Goal: Task Accomplishment & Management: Complete application form

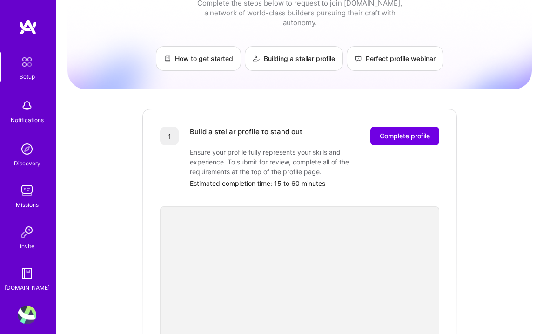
scroll to position [14, 0]
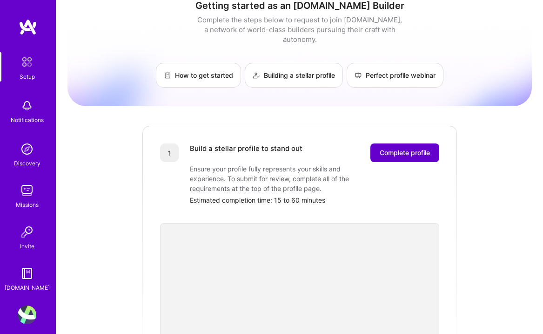
click at [402, 148] on span "Complete profile" at bounding box center [405, 152] width 50 height 9
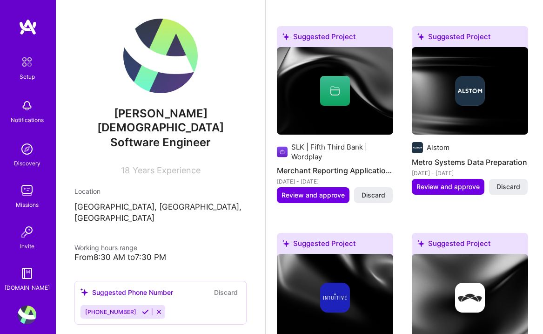
scroll to position [761, 0]
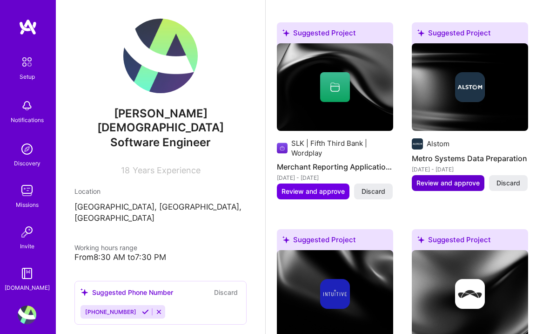
click at [443, 186] on span "Review and approve" at bounding box center [448, 182] width 63 height 9
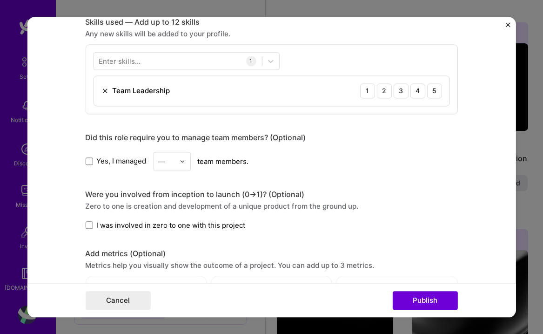
scroll to position [469, 0]
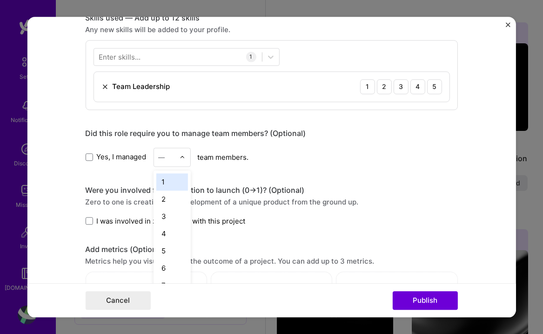
click at [187, 160] on div at bounding box center [184, 157] width 11 height 18
click at [174, 264] on div "7" at bounding box center [172, 263] width 32 height 17
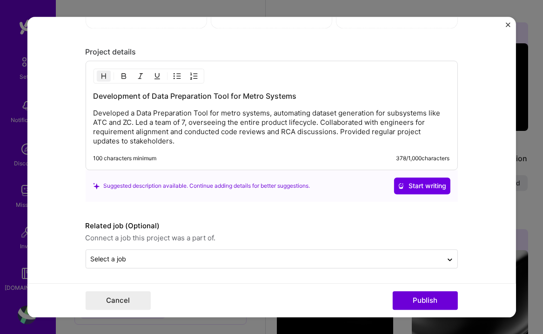
scroll to position [791, 0]
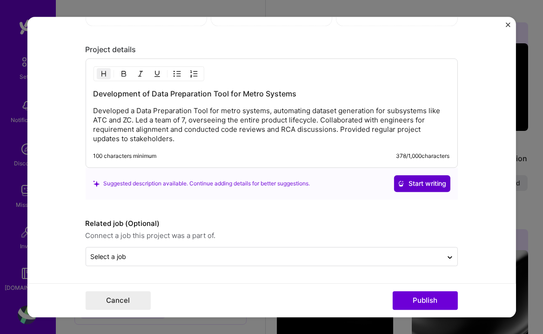
click at [415, 186] on span "Start writing" at bounding box center [422, 183] width 49 height 9
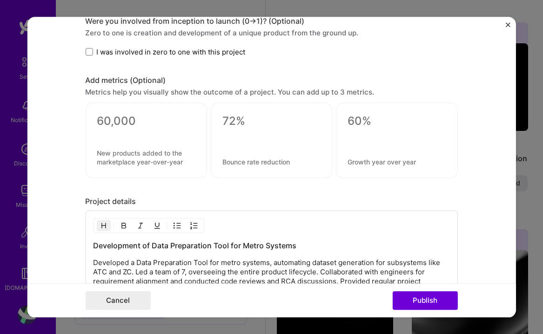
scroll to position [603, 0]
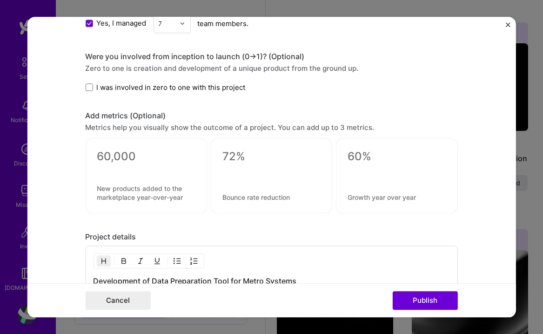
click at [509, 24] on img "Close" at bounding box center [508, 24] width 5 height 5
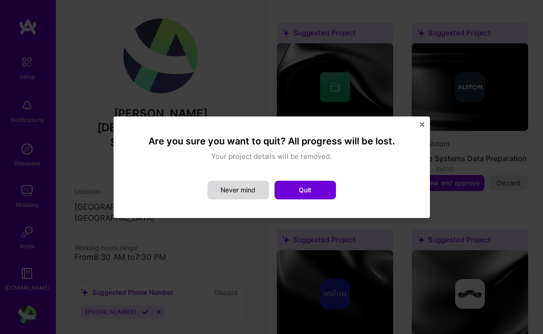
click at [258, 184] on button "Never mind" at bounding box center [238, 190] width 61 height 19
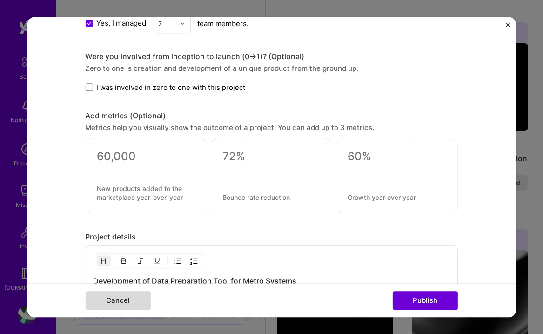
click at [135, 303] on button "Cancel" at bounding box center [117, 300] width 65 height 19
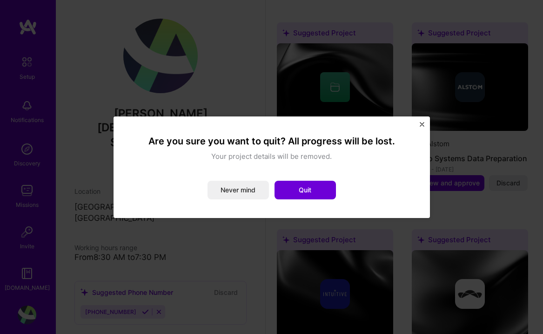
click at [420, 124] on img "Close" at bounding box center [422, 124] width 5 height 5
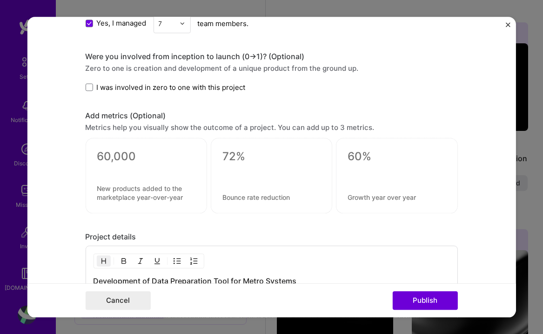
click at [508, 25] on img "Close" at bounding box center [508, 24] width 5 height 5
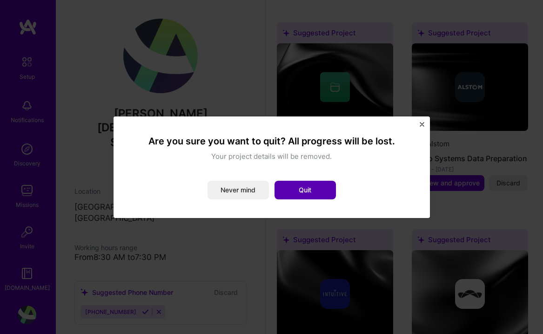
click at [293, 189] on button "Quit" at bounding box center [305, 190] width 61 height 19
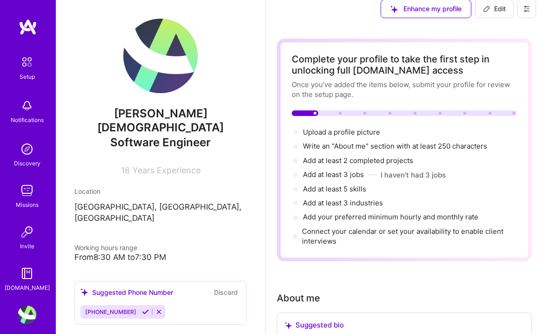
scroll to position [0, 0]
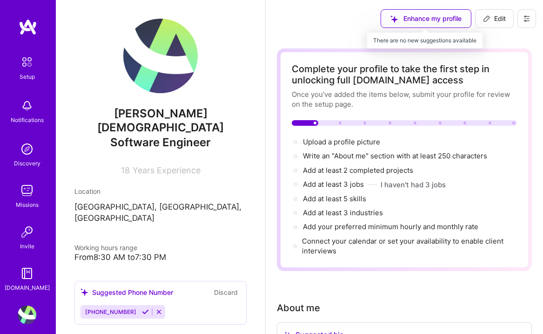
click at [413, 21] on div "Enhance my profile" at bounding box center [426, 18] width 91 height 19
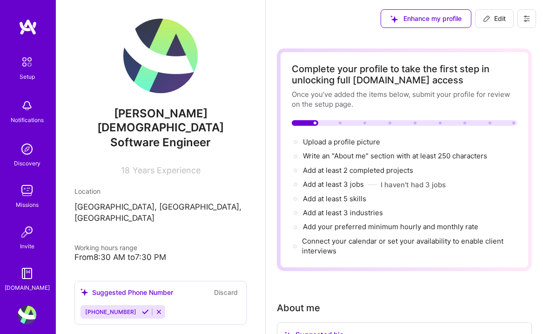
click at [419, 16] on div "Enhance my profile" at bounding box center [426, 18] width 91 height 19
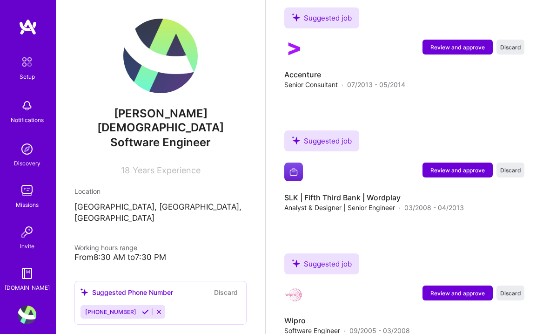
scroll to position [1596, 0]
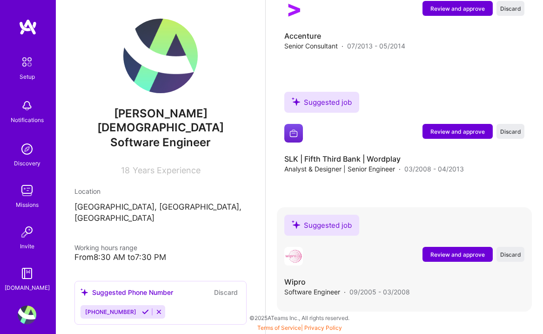
click at [434, 256] on span "Review and approve" at bounding box center [458, 255] width 54 height 8
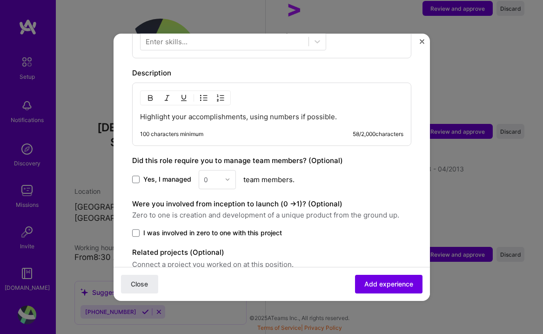
scroll to position [406, 0]
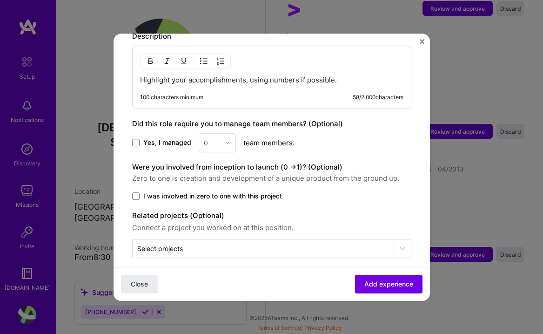
click at [482, 171] on div "Adding suggested job This job is suggested based on your LinkedIn, resume or [D…" at bounding box center [271, 167] width 543 height 334
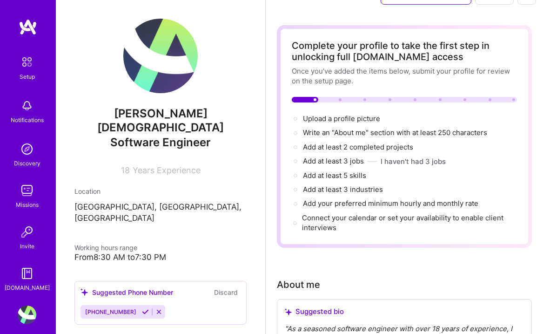
scroll to position [0, 0]
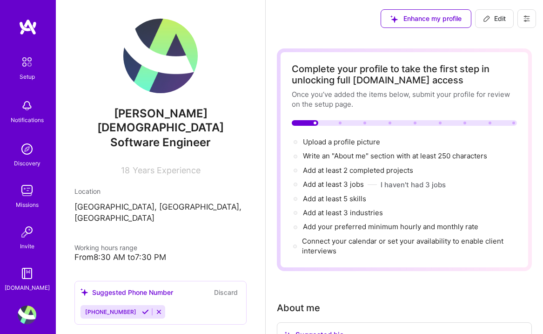
click at [23, 65] on img at bounding box center [27, 62] width 20 height 20
